Goal: Obtain resource: Download file/media

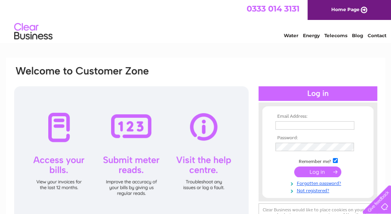
click at [294, 125] on input "text" at bounding box center [314, 125] width 79 height 8
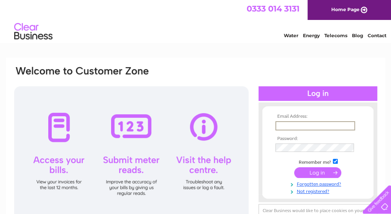
type input "john.matthewmclaughlin@gmail.com"
click at [294, 167] on input "submit" at bounding box center [317, 172] width 47 height 11
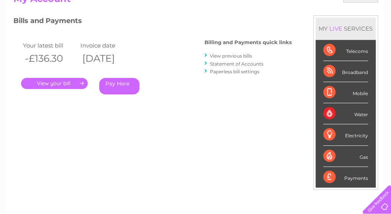
scroll to position [88, 0]
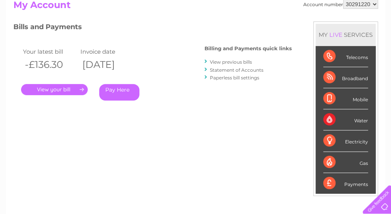
click at [242, 64] on link "View previous bills" at bounding box center [231, 62] width 42 height 6
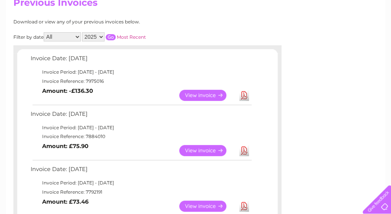
scroll to position [70, 0]
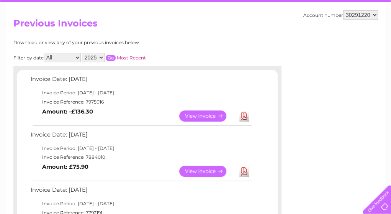
click at [100, 57] on select "2025 2024" at bounding box center [93, 57] width 23 height 9
select select "2024"
click at [82, 53] on select "2025 2024" at bounding box center [93, 57] width 23 height 9
click at [110, 58] on input "button" at bounding box center [111, 58] width 10 height 6
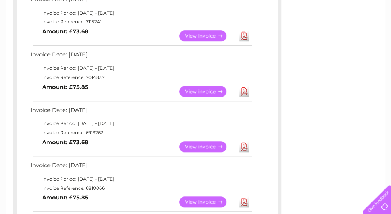
scroll to position [286, 0]
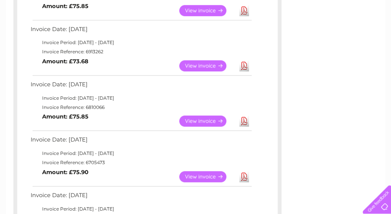
drag, startPoint x: 390, startPoint y: 105, endPoint x: 396, endPoint y: 122, distance: 17.9
click at [390, 122] on html "My Clear Business Login Details My Details My Preferences Link Account My Accou…" at bounding box center [195, 176] width 391 height 924
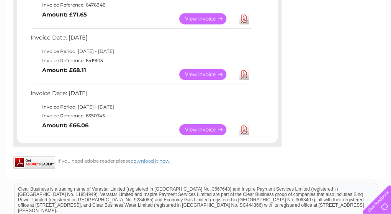
scroll to position [610, 0]
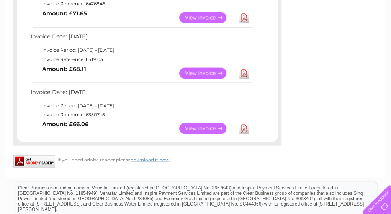
click at [207, 127] on link "View" at bounding box center [207, 128] width 56 height 11
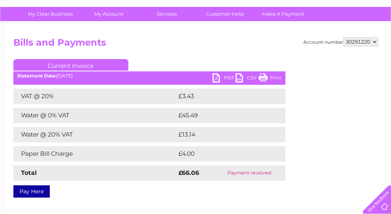
scroll to position [50, 0]
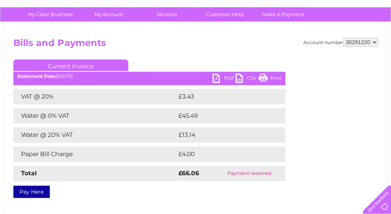
click at [225, 75] on link "PDF" at bounding box center [223, 78] width 23 height 11
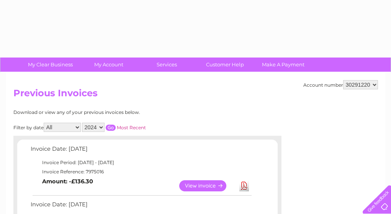
select select "2024"
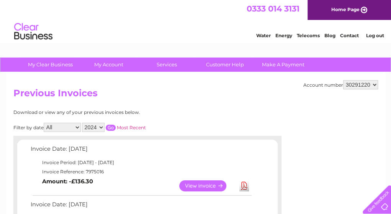
click at [112, 127] on input "button" at bounding box center [111, 127] width 10 height 6
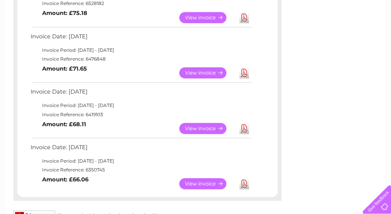
scroll to position [554, 0]
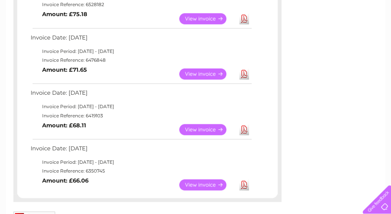
click at [197, 127] on link "View" at bounding box center [207, 129] width 56 height 11
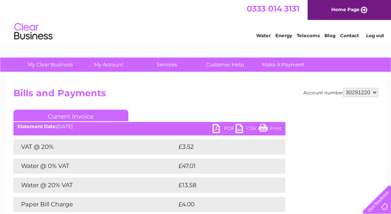
click at [218, 127] on link "PDF" at bounding box center [223, 129] width 23 height 11
click at [175, 92] on h2 "Bills and Payments" at bounding box center [195, 95] width 364 height 15
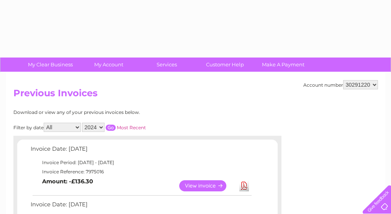
select select "2024"
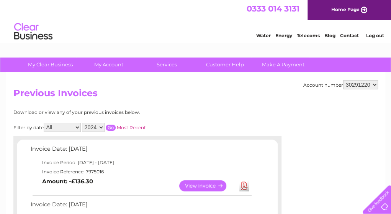
click at [107, 127] on input "button" at bounding box center [111, 127] width 10 height 6
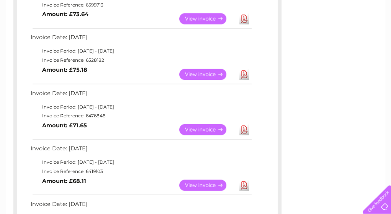
scroll to position [490, 0]
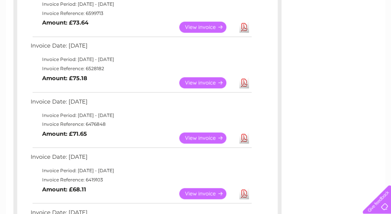
click at [210, 136] on link "View" at bounding box center [207, 137] width 56 height 11
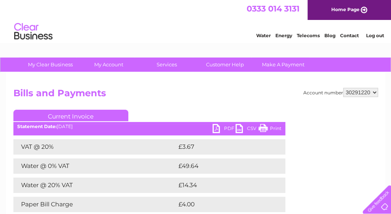
click at [216, 131] on link "PDF" at bounding box center [223, 129] width 23 height 11
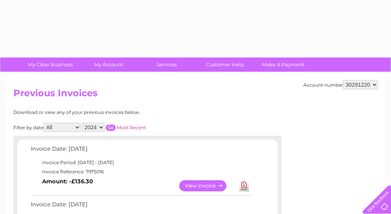
select select "2024"
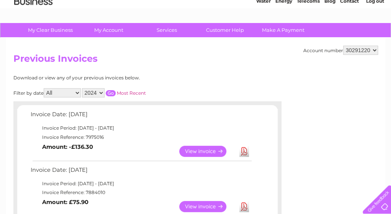
scroll to position [28, 0]
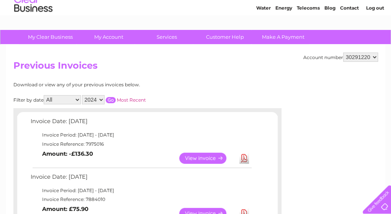
click at [107, 101] on input "button" at bounding box center [111, 100] width 10 height 6
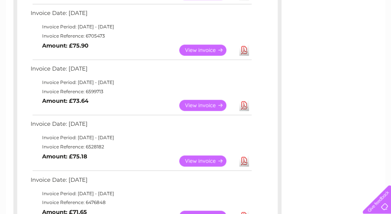
scroll to position [413, 0]
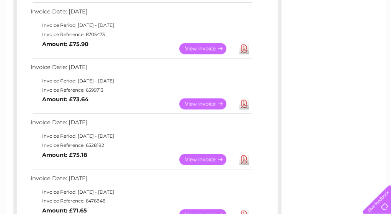
click at [213, 158] on link "View" at bounding box center [207, 158] width 56 height 11
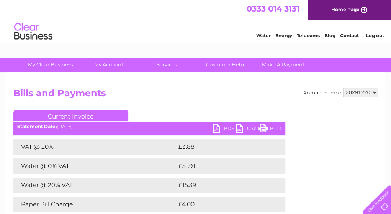
click at [215, 128] on link "PDF" at bounding box center [223, 129] width 23 height 11
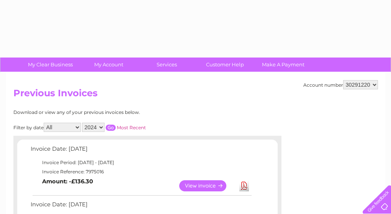
select select "2024"
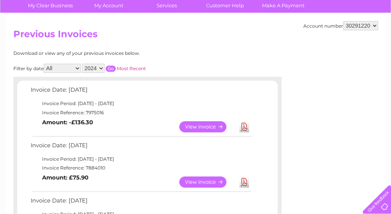
scroll to position [56, 0]
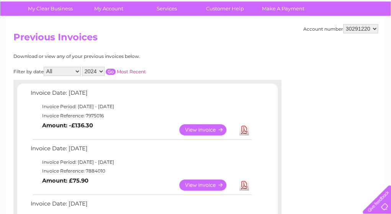
click at [109, 72] on input "button" at bounding box center [111, 72] width 10 height 6
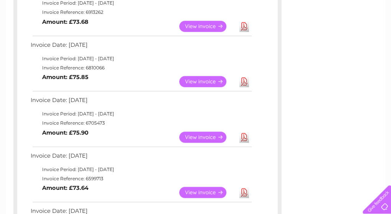
scroll to position [328, 0]
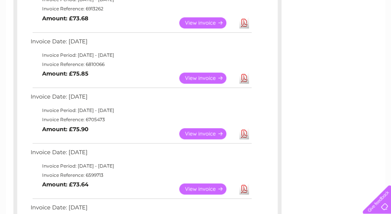
click at [208, 187] on link "View" at bounding box center [207, 188] width 56 height 11
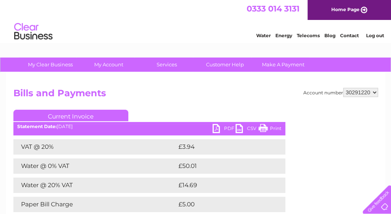
click at [216, 128] on link "PDF" at bounding box center [223, 129] width 23 height 11
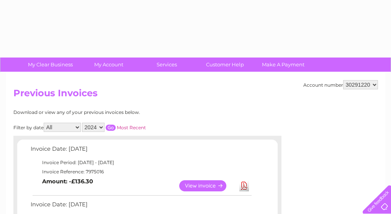
select select "2024"
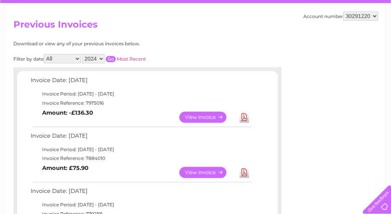
scroll to position [62, 0]
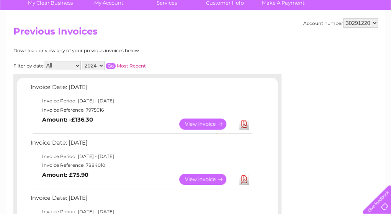
click at [110, 65] on input "button" at bounding box center [111, 66] width 10 height 6
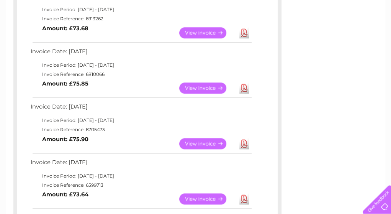
scroll to position [323, 0]
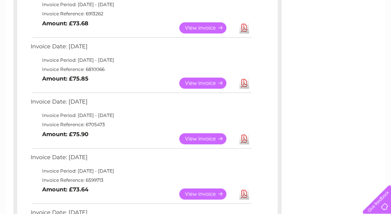
click at [186, 136] on link "View" at bounding box center [207, 138] width 56 height 11
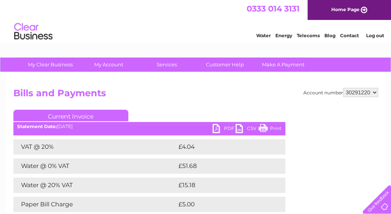
click at [214, 128] on link "PDF" at bounding box center [223, 129] width 23 height 11
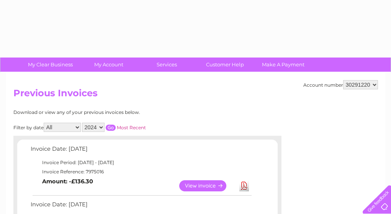
select select "2024"
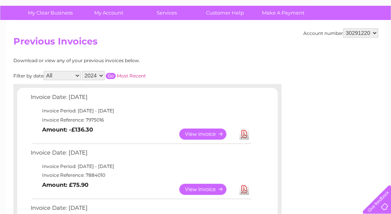
scroll to position [37, 0]
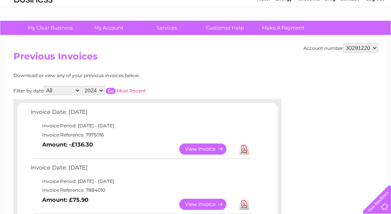
click at [109, 88] on input "button" at bounding box center [111, 91] width 10 height 6
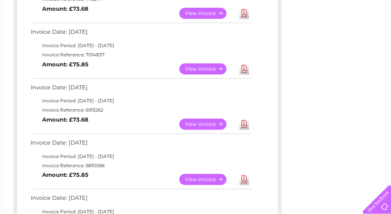
scroll to position [236, 0]
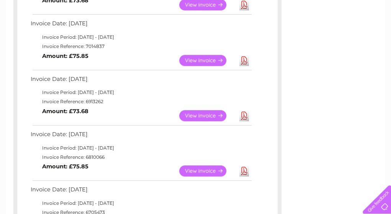
click at [195, 166] on link "View" at bounding box center [207, 170] width 56 height 11
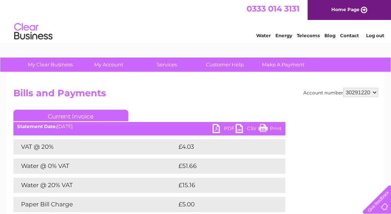
click at [217, 128] on link "PDF" at bounding box center [223, 129] width 23 height 11
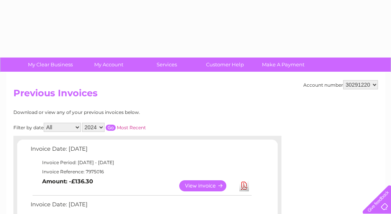
select select "2024"
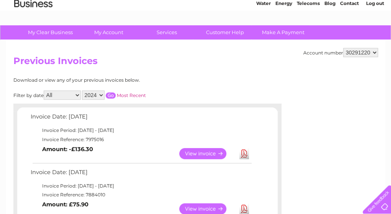
scroll to position [20, 0]
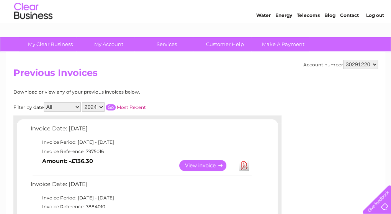
click at [108, 107] on input "button" at bounding box center [111, 107] width 10 height 6
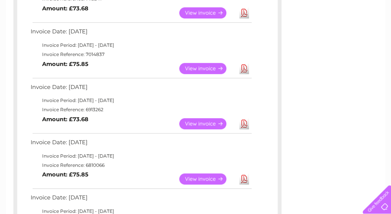
scroll to position [234, 0]
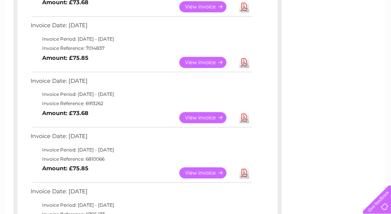
click at [199, 118] on link "View" at bounding box center [207, 117] width 56 height 11
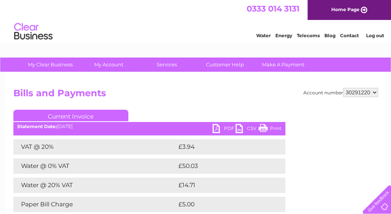
click at [217, 128] on link "PDF" at bounding box center [223, 129] width 23 height 11
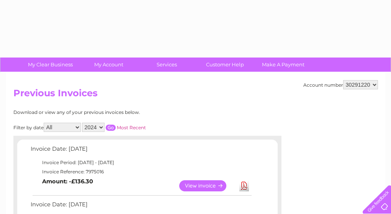
select select "2024"
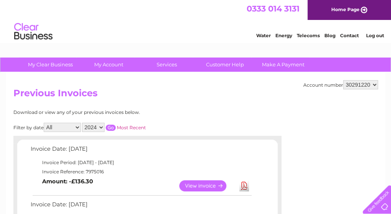
click at [112, 127] on input "button" at bounding box center [111, 127] width 10 height 6
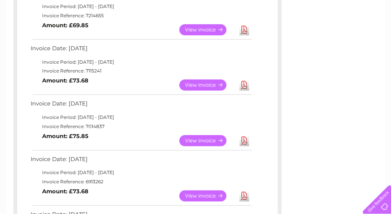
scroll to position [157, 0]
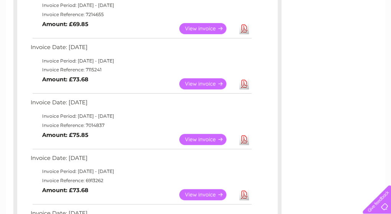
click at [213, 138] on link "View" at bounding box center [207, 139] width 56 height 11
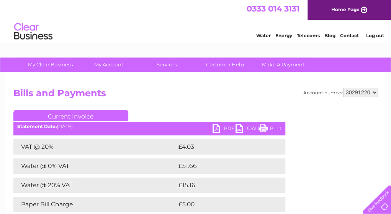
click at [216, 127] on link "PDF" at bounding box center [223, 129] width 23 height 11
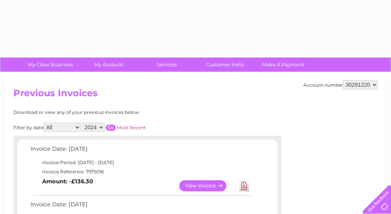
select select "2024"
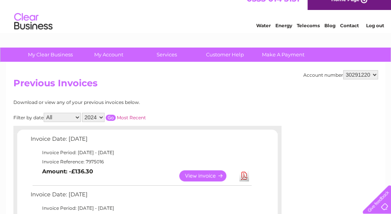
scroll to position [9, 0]
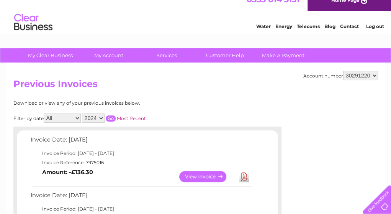
click at [109, 118] on input "button" at bounding box center [111, 118] width 10 height 6
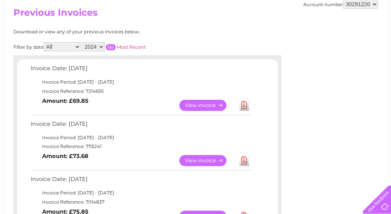
scroll to position [87, 0]
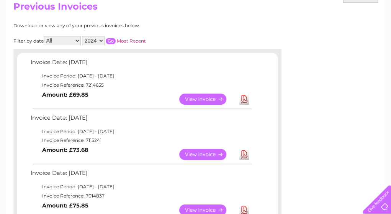
click at [195, 151] on link "View" at bounding box center [207, 154] width 56 height 11
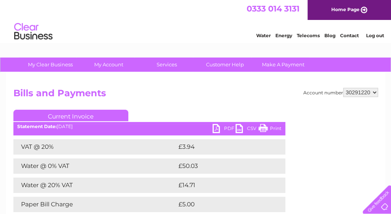
click at [217, 129] on link "PDF" at bounding box center [223, 129] width 23 height 11
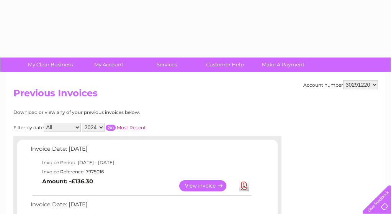
select select "2024"
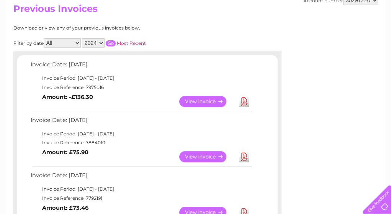
click at [110, 40] on input "button" at bounding box center [111, 43] width 10 height 6
click at [189, 99] on link "View" at bounding box center [207, 101] width 56 height 11
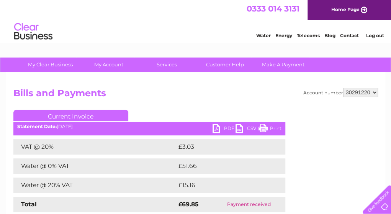
click at [215, 129] on link "PDF" at bounding box center [223, 129] width 23 height 11
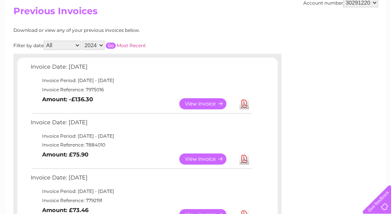
click at [101, 45] on select "2025 2024" at bounding box center [93, 45] width 23 height 9
select select "2025"
click at [82, 41] on select "2025 2024" at bounding box center [93, 45] width 23 height 9
click at [114, 45] on input "button" at bounding box center [111, 45] width 10 height 6
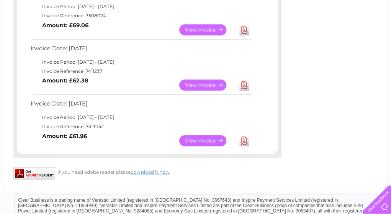
scroll to position [438, 0]
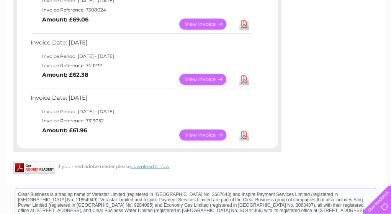
click at [203, 133] on link "View" at bounding box center [207, 134] width 56 height 11
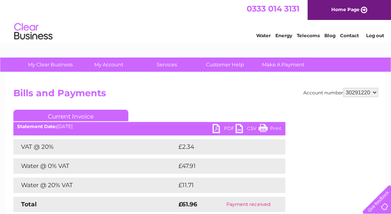
click at [216, 130] on link "PDF" at bounding box center [223, 129] width 23 height 11
